Goal: Information Seeking & Learning: Check status

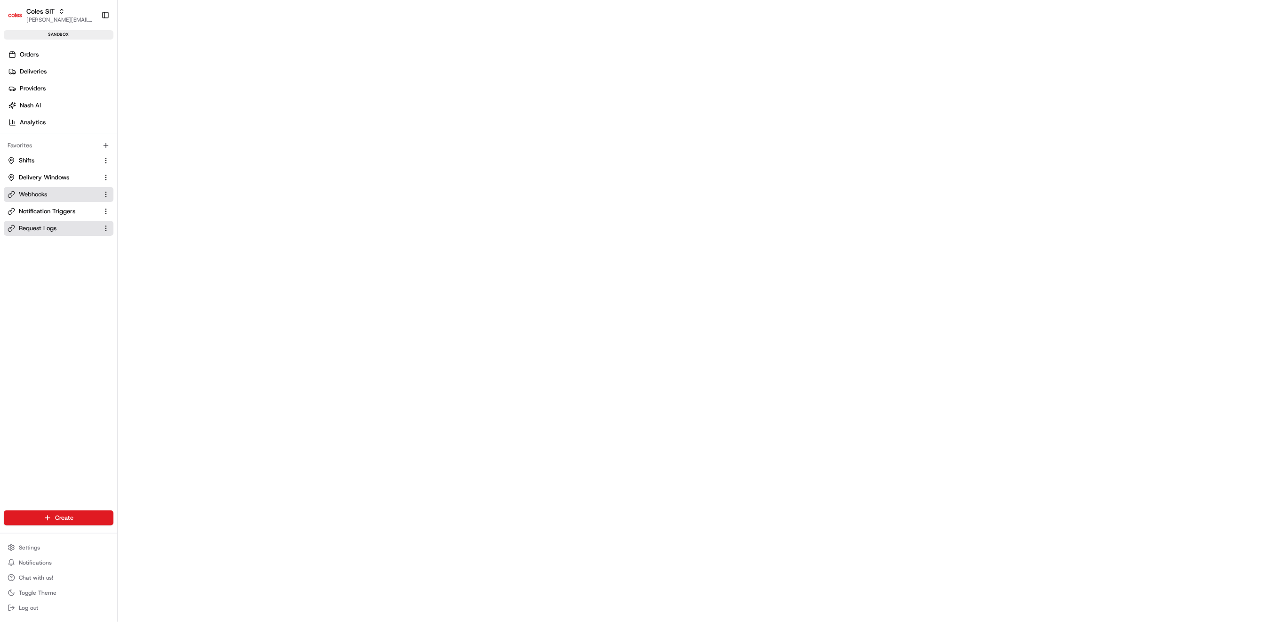
click at [24, 227] on span "Request Logs" at bounding box center [38, 228] width 38 height 8
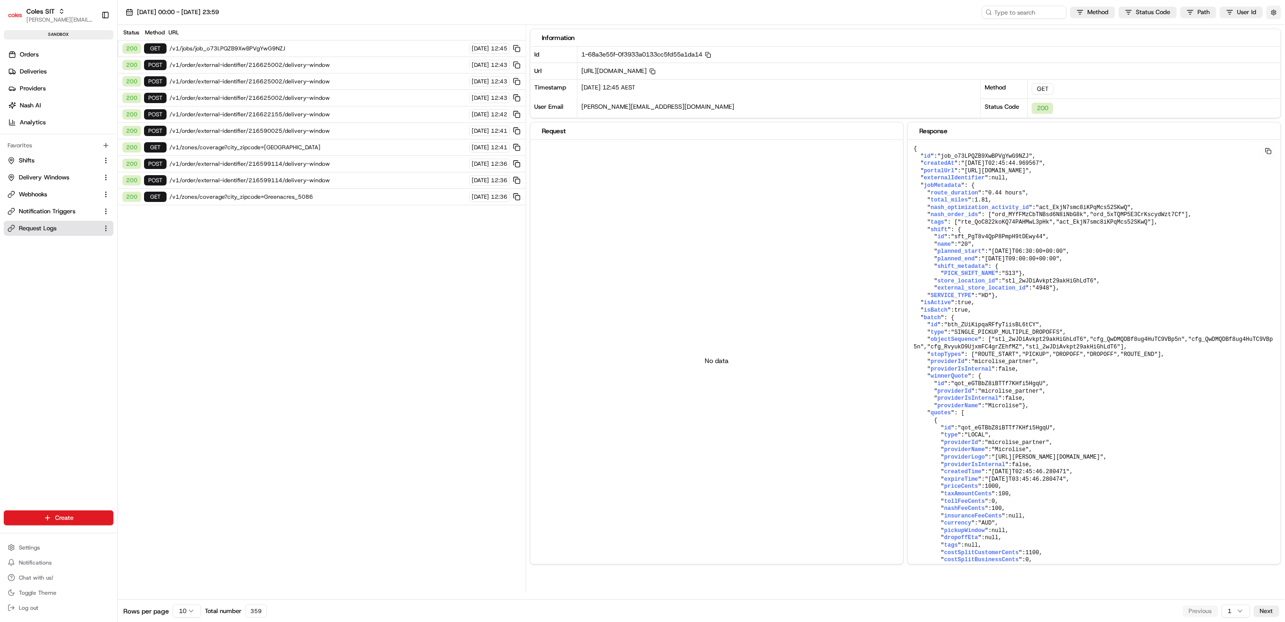
click at [1273, 12] on button "button" at bounding box center [1274, 12] width 15 height 13
click at [1273, 31] on button "Display Only Provider Logs" at bounding box center [1276, 29] width 8 height 8
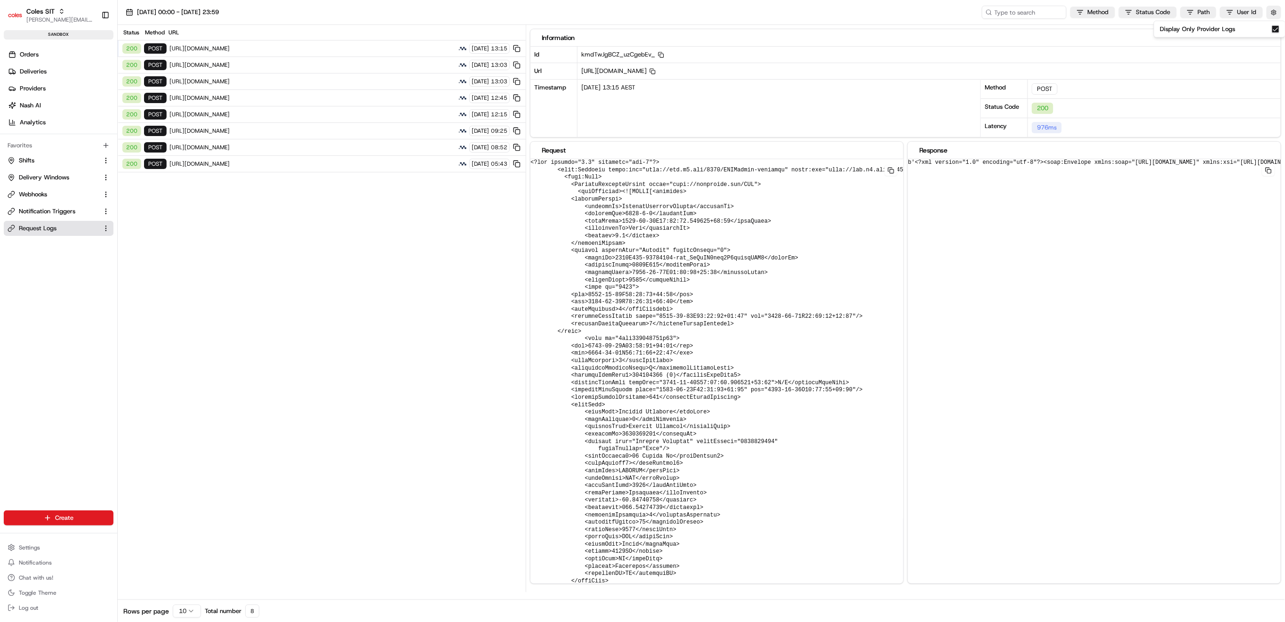
click at [329, 48] on span "[URL][DOMAIN_NAME]" at bounding box center [312, 49] width 286 height 8
click at [410, 51] on span "[URL][DOMAIN_NAME]" at bounding box center [312, 49] width 286 height 8
click at [294, 59] on div "200 POST [URL][DOMAIN_NAME] [DATE] 13:03" at bounding box center [322, 65] width 408 height 16
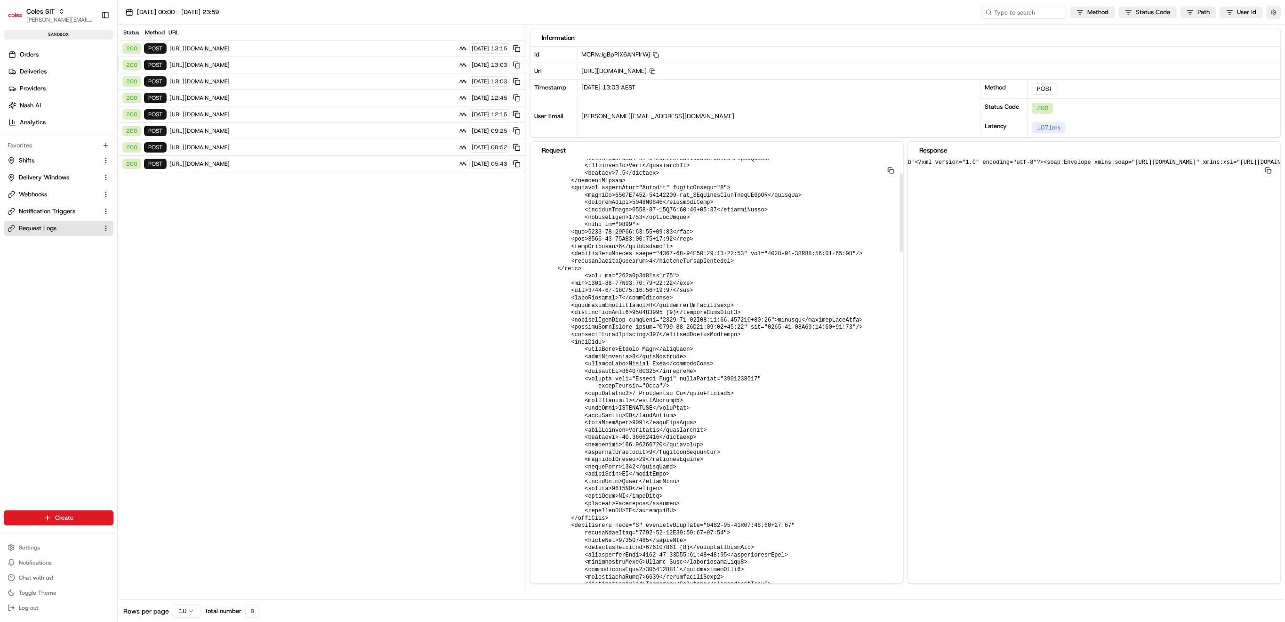
scroll to position [125, 0]
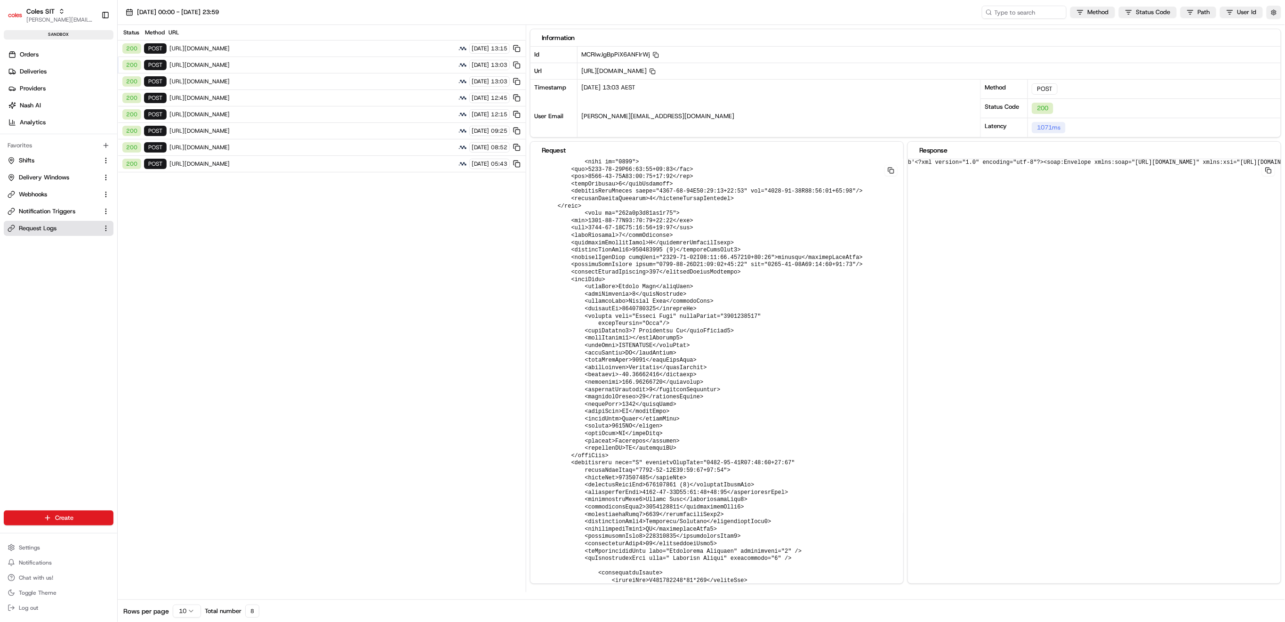
click at [903, 353] on div "b'<?xml version="1.0" encoding="utf-8"?><soap:Envelope xmlns:soap="[URL][DOMAIN…" at bounding box center [716, 379] width 373 height 441
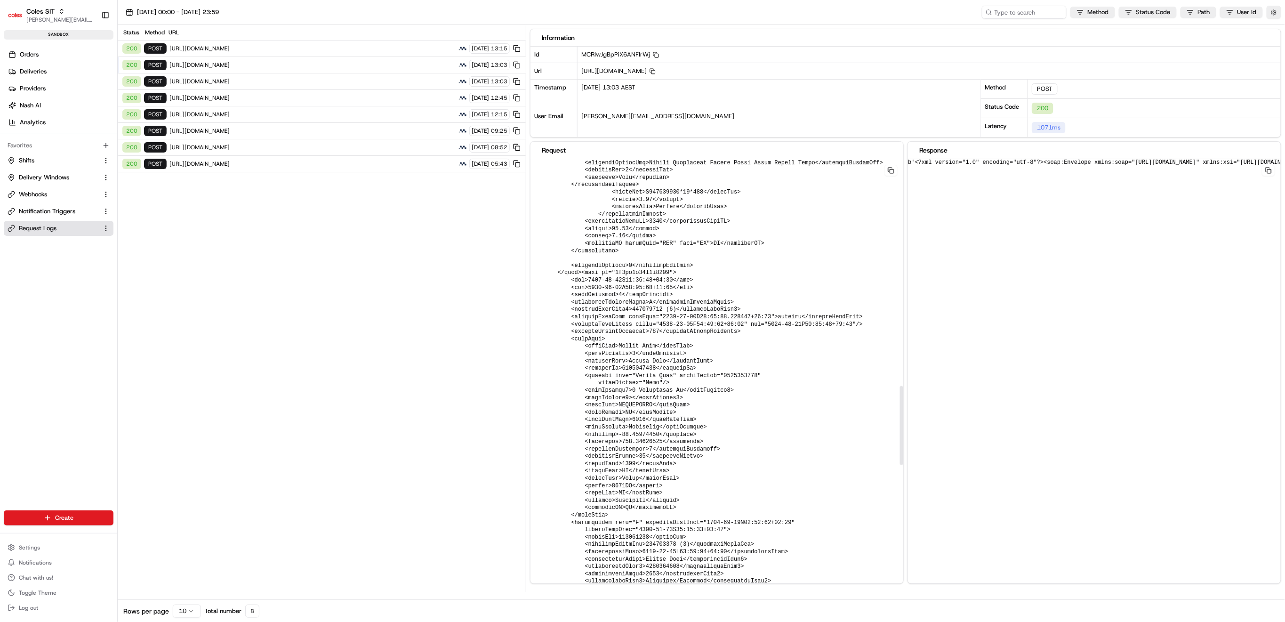
scroll to position [1318, 0]
